Goal: Transaction & Acquisition: Purchase product/service

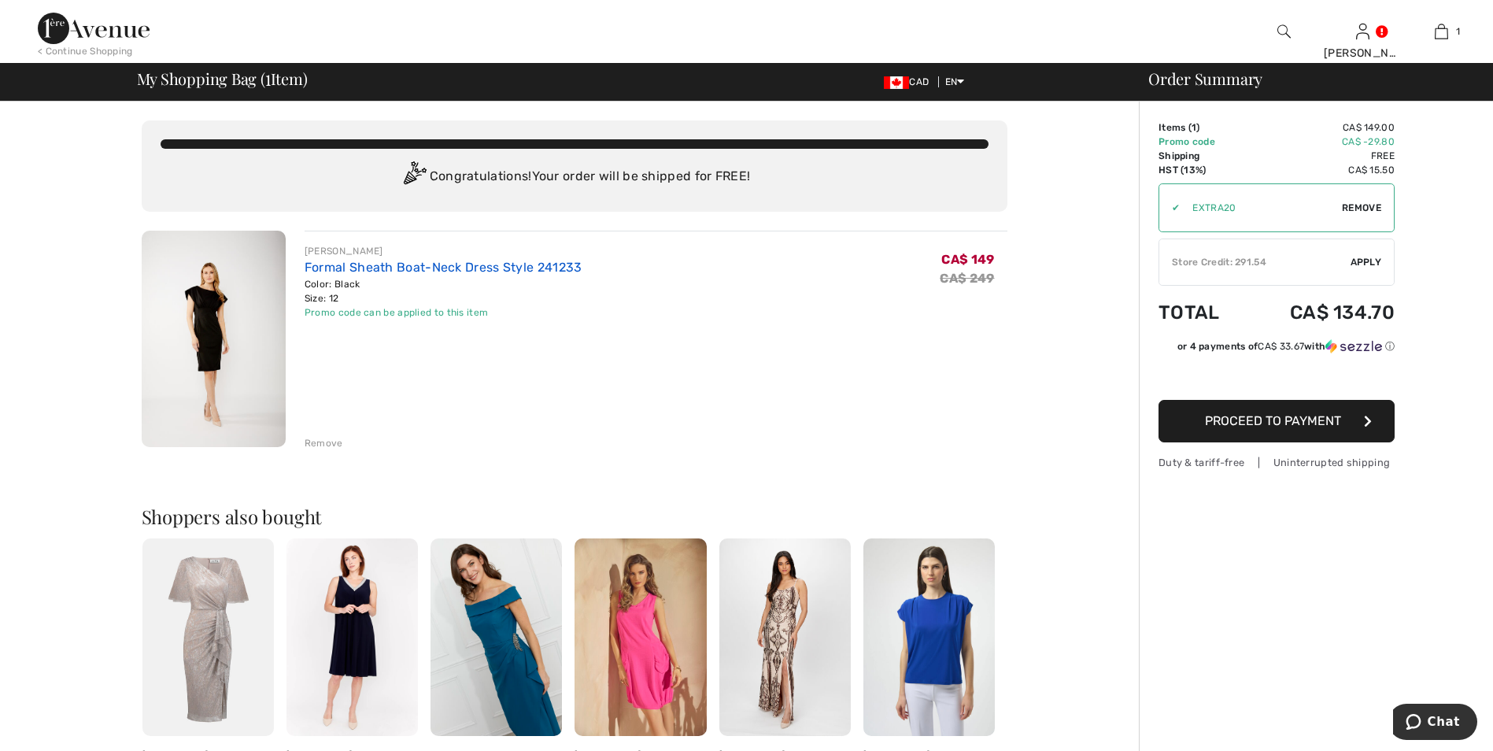
click at [375, 266] on link "Formal Sheath Boat-Neck Dress Style 241233" at bounding box center [444, 267] width 278 height 15
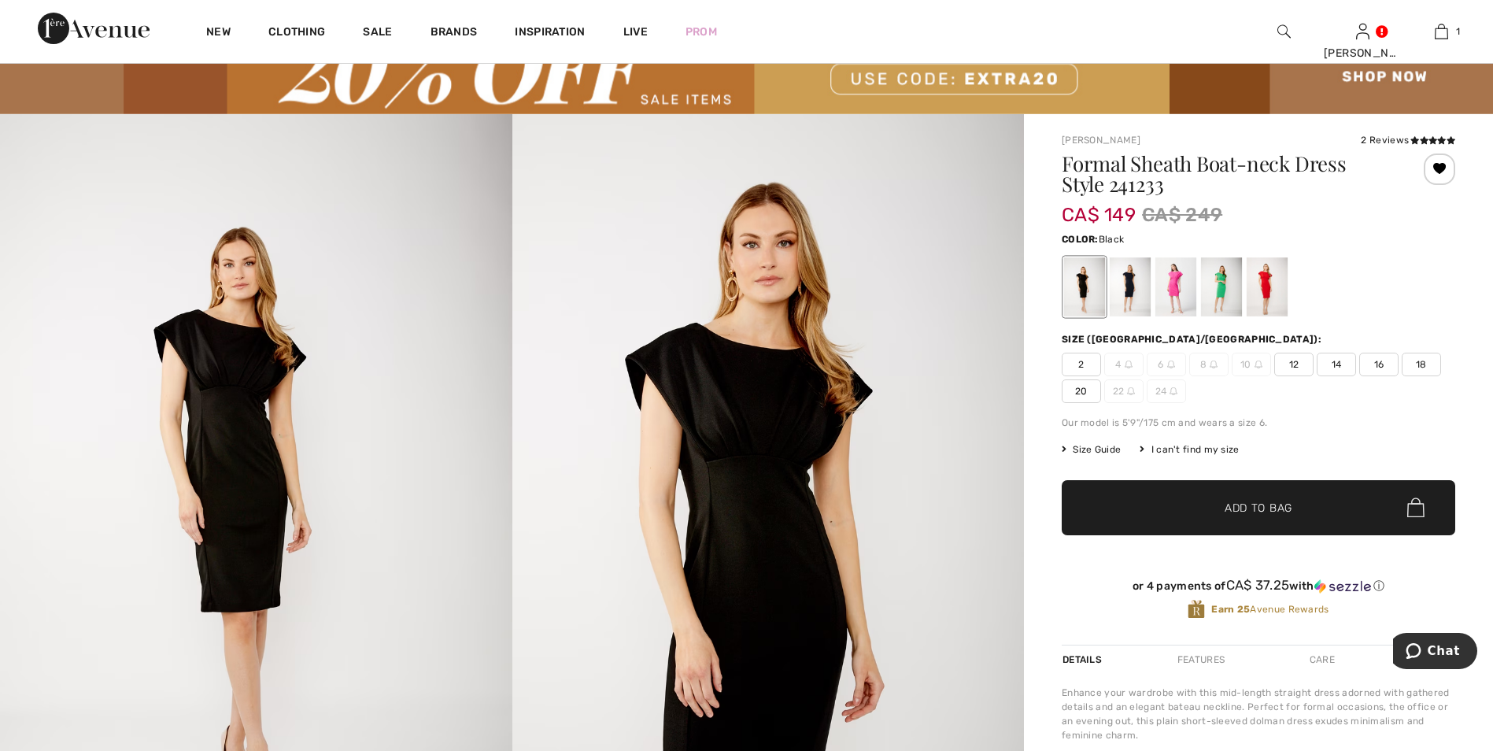
scroll to position [62, 0]
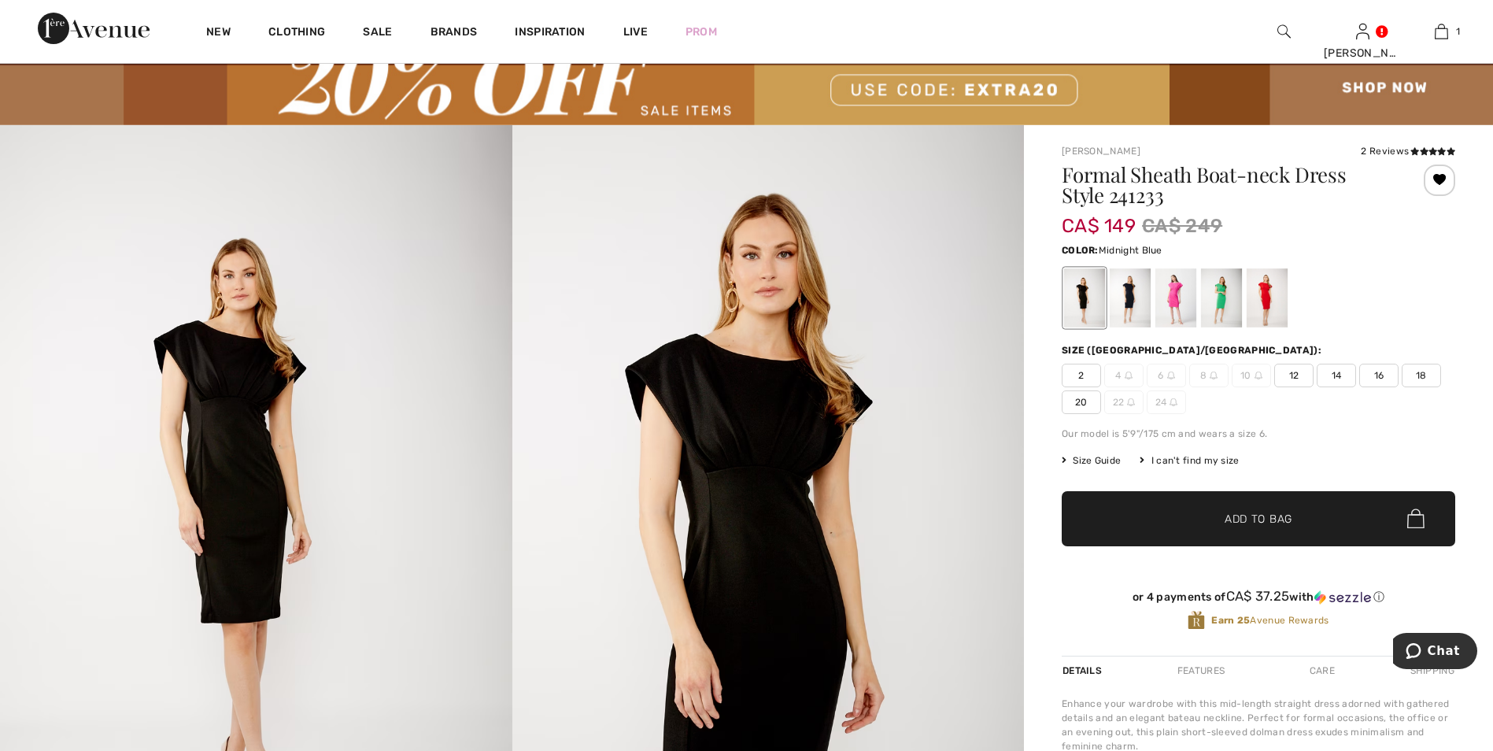
click at [1131, 308] on div at bounding box center [1130, 297] width 41 height 59
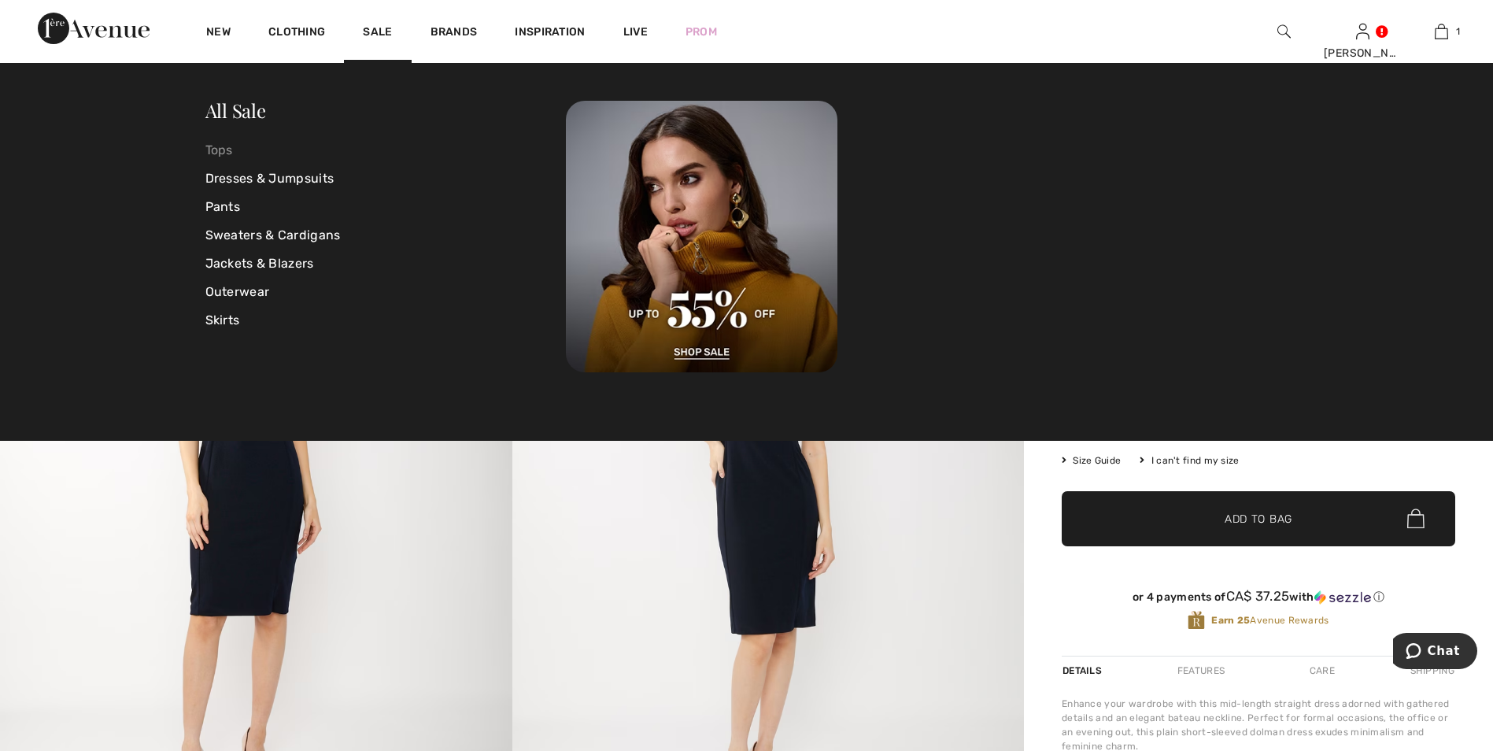
click at [221, 153] on link "Tops" at bounding box center [385, 150] width 361 height 28
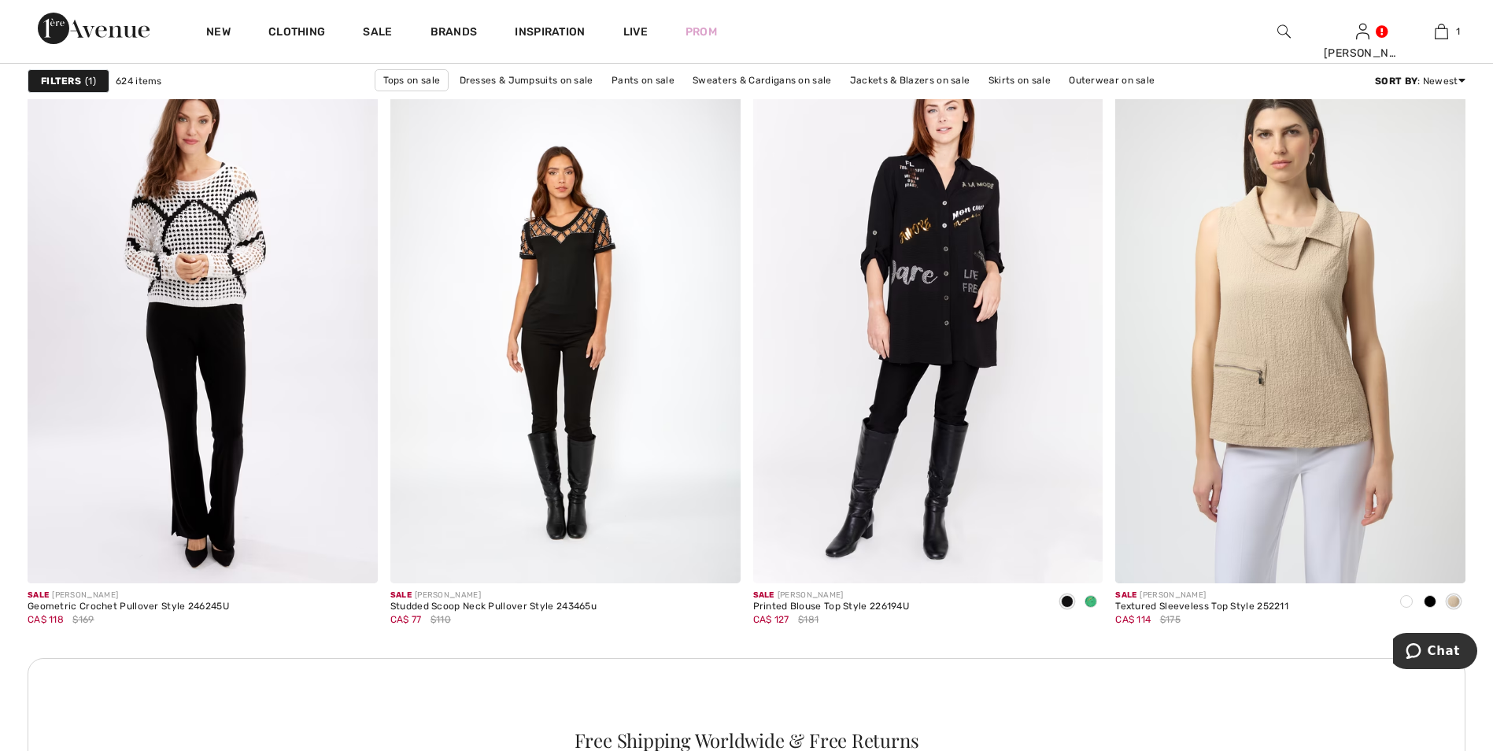
scroll to position [2089, 0]
